Goal: Transaction & Acquisition: Subscribe to service/newsletter

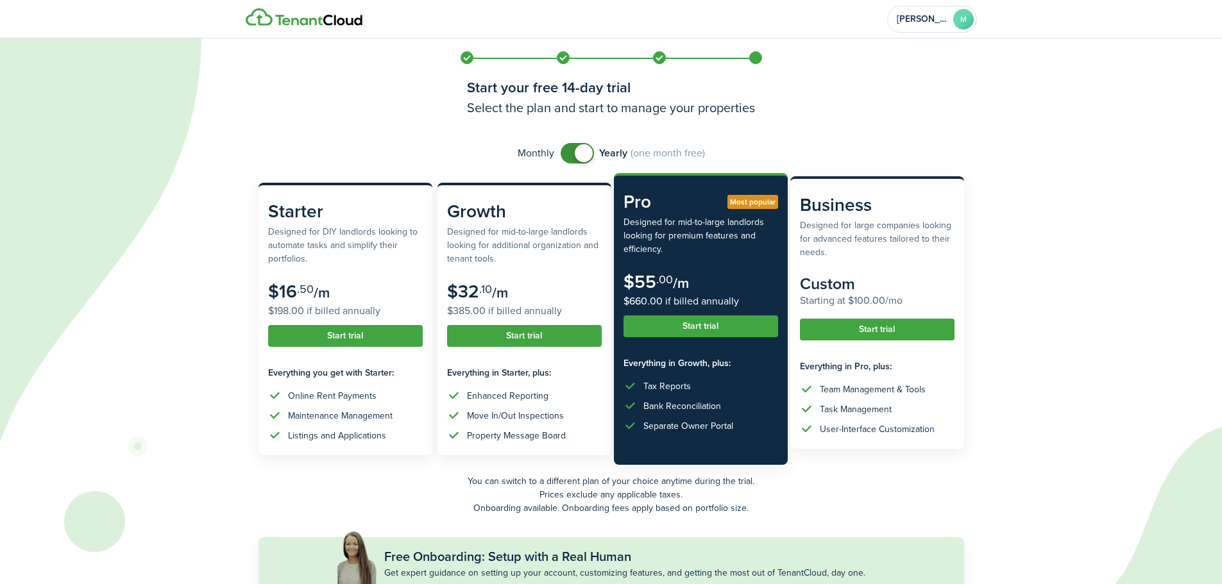
click at [851, 330] on button "Start trial" at bounding box center [877, 330] width 155 height 22
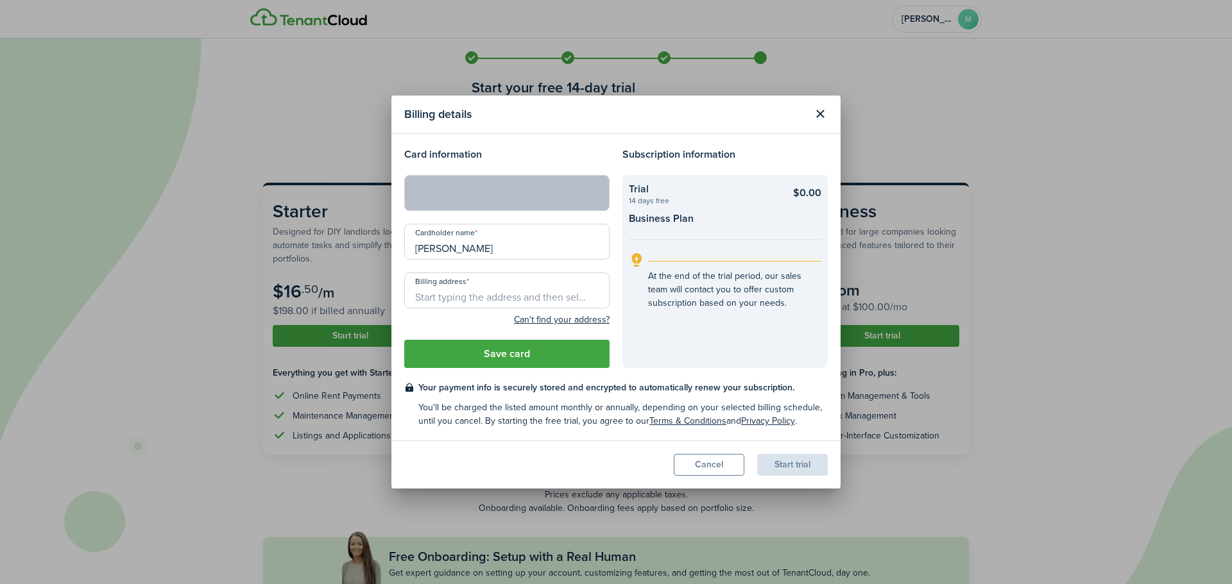
click at [581, 291] on input "Billing address" at bounding box center [506, 291] width 205 height 36
click at [565, 321] on span "[STREET_ADDRESS][PERSON_NAME]" at bounding box center [499, 318] width 148 height 13
type input "[STREET_ADDRESS][PERSON_NAME]"
click at [546, 352] on button "Save card" at bounding box center [506, 354] width 205 height 28
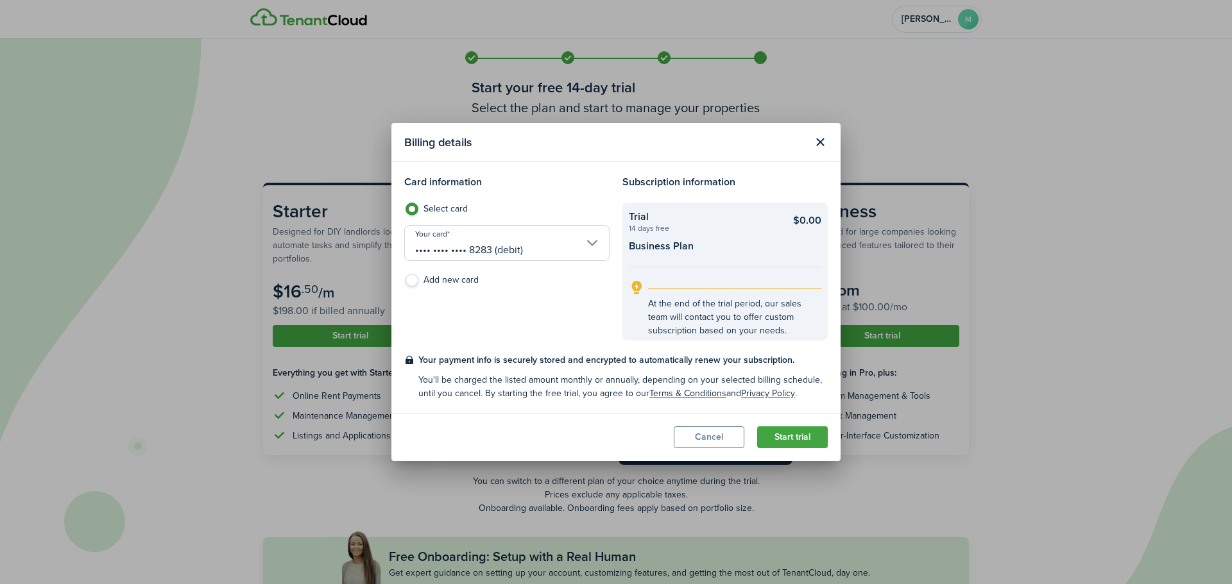
click at [802, 430] on button "Start trial" at bounding box center [792, 438] width 71 height 22
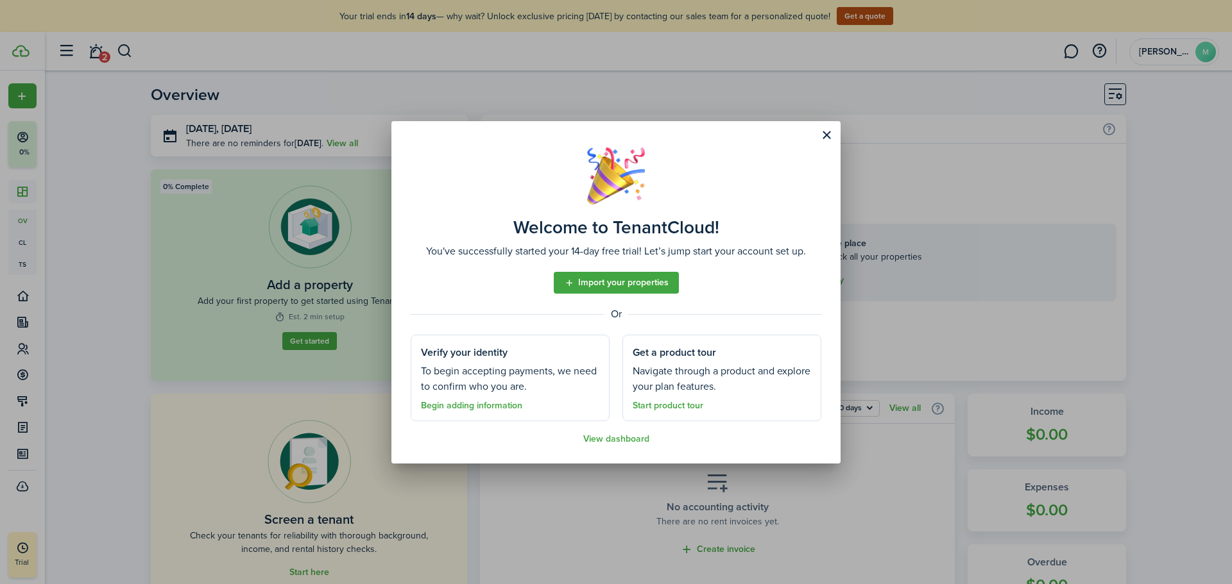
click at [661, 287] on link "Import your properties" at bounding box center [616, 283] width 125 height 22
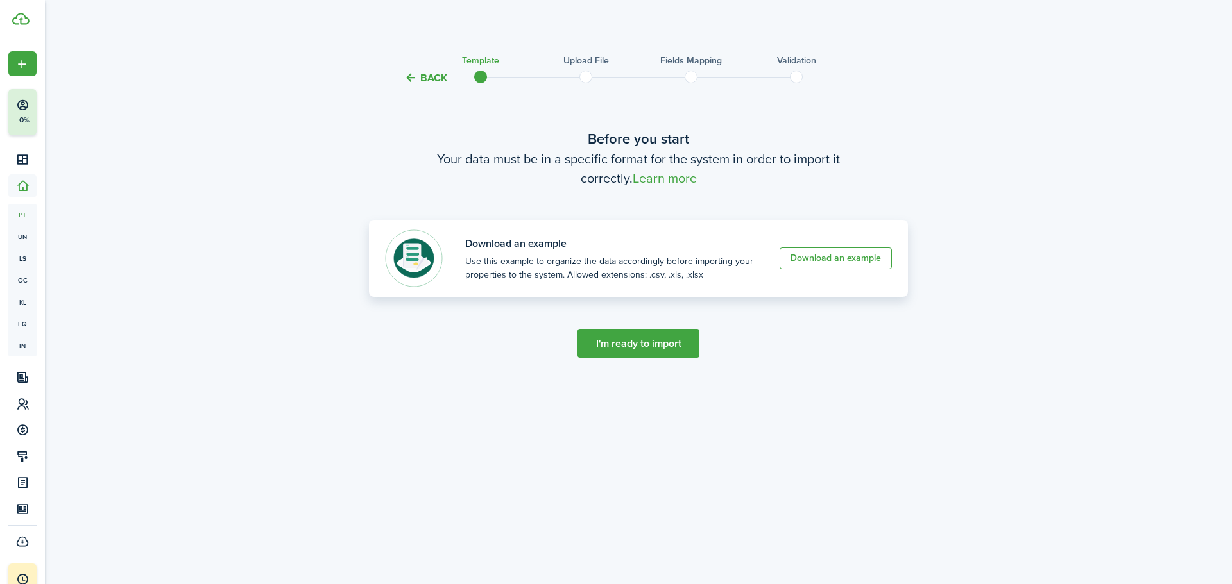
click at [878, 261] on link "Download an example" at bounding box center [835, 259] width 112 height 22
